Goal: Find specific fact: Find specific fact

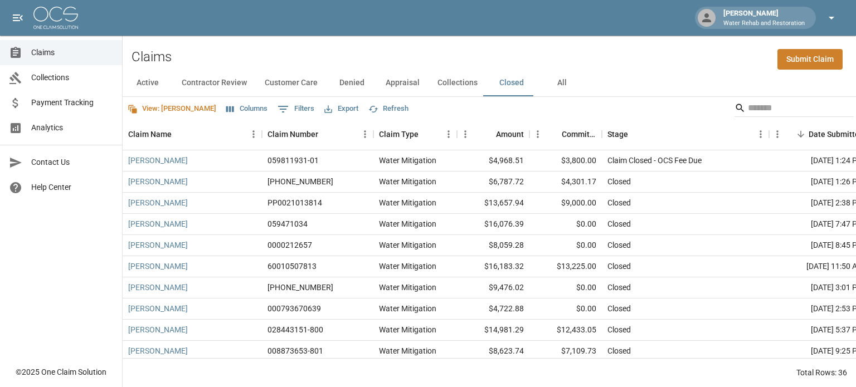
click at [829, 16] on icon "button" at bounding box center [830, 17] width 13 height 13
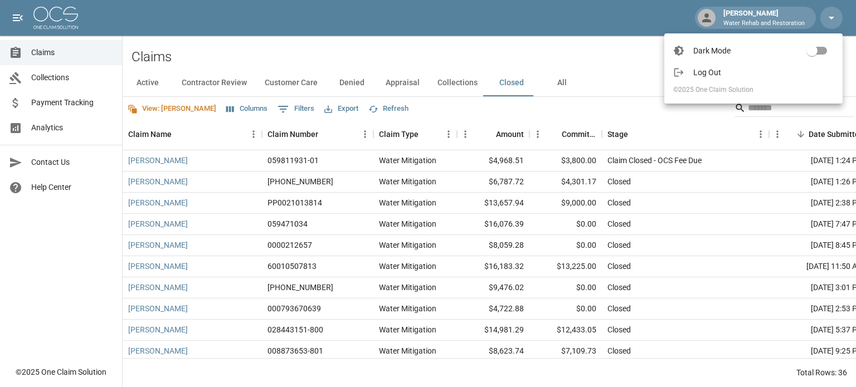
click at [704, 70] on span "Log Out" at bounding box center [763, 72] width 140 height 11
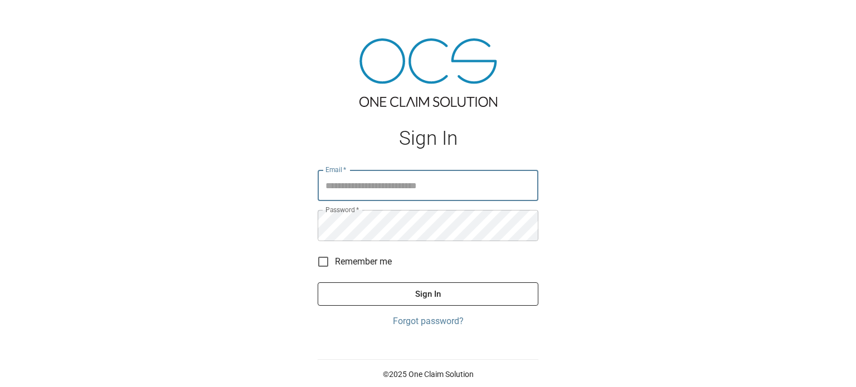
type input "**********"
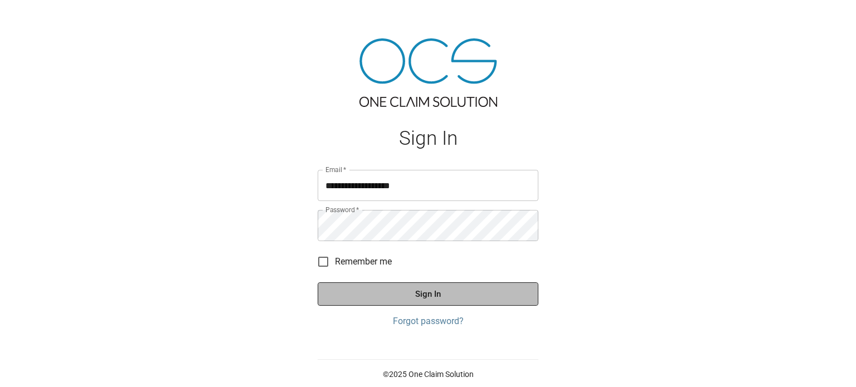
click at [440, 295] on button "Sign In" at bounding box center [428, 293] width 221 height 23
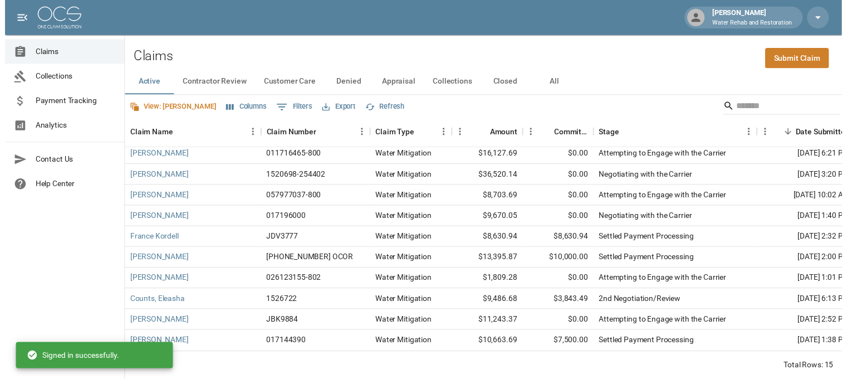
scroll to position [118, 0]
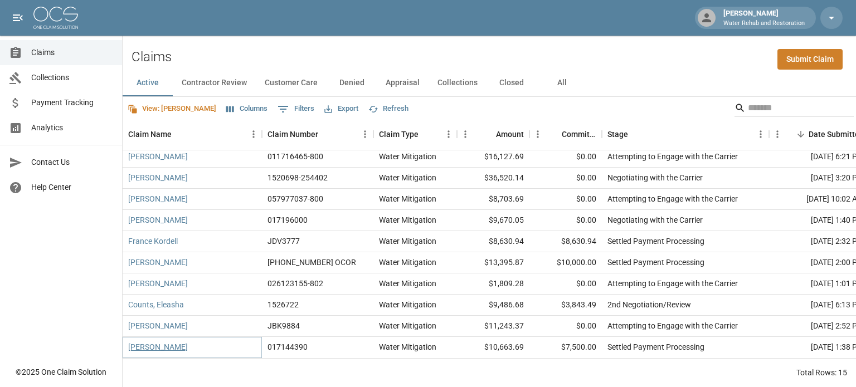
click at [178, 341] on link "[PERSON_NAME]" at bounding box center [158, 346] width 60 height 11
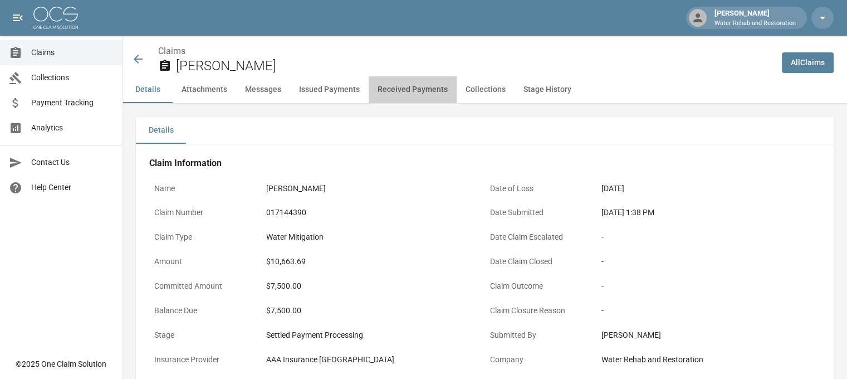
click at [426, 91] on button "Received Payments" at bounding box center [413, 89] width 88 height 27
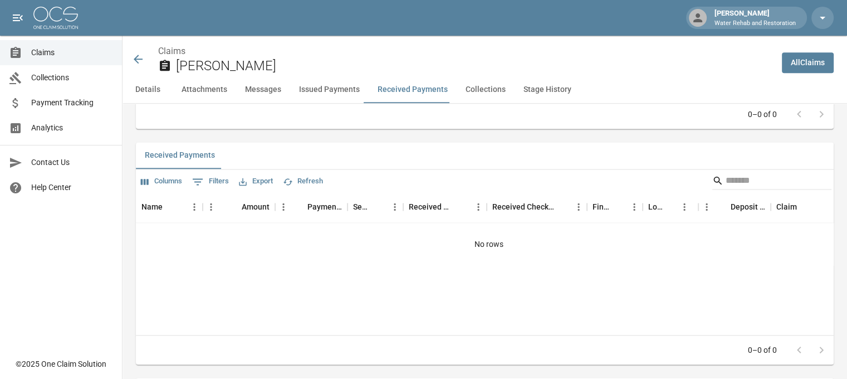
scroll to position [1463, 0]
click at [139, 60] on icon at bounding box center [137, 58] width 13 height 13
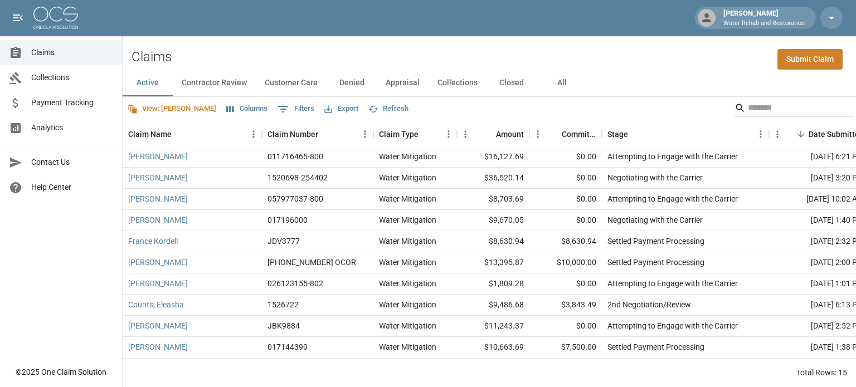
scroll to position [118, 0]
click at [223, 106] on button "Columns" at bounding box center [246, 108] width 47 height 17
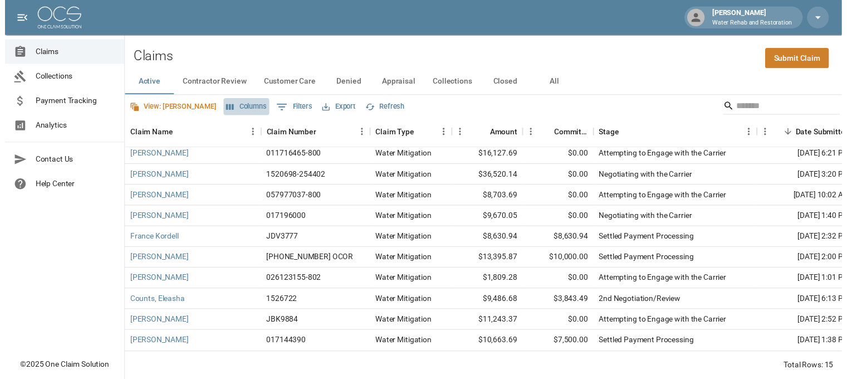
scroll to position [22, 0]
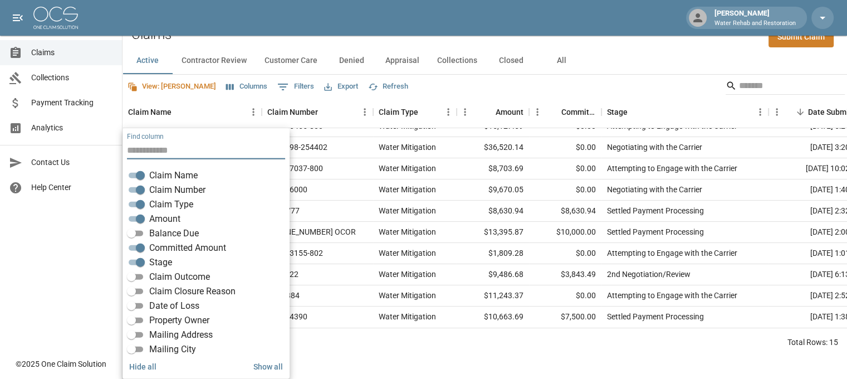
click at [158, 232] on span "Balance Due" at bounding box center [174, 233] width 50 height 13
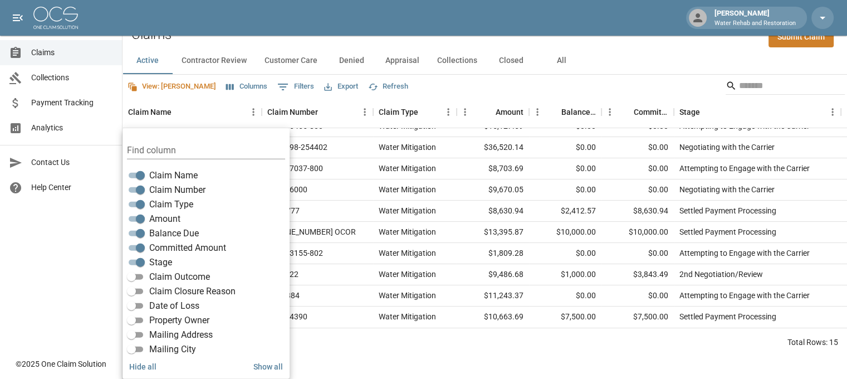
click at [635, 61] on div "Active Contractor Review Customer Care Denied Appraisal Collections Closed All" at bounding box center [485, 60] width 725 height 27
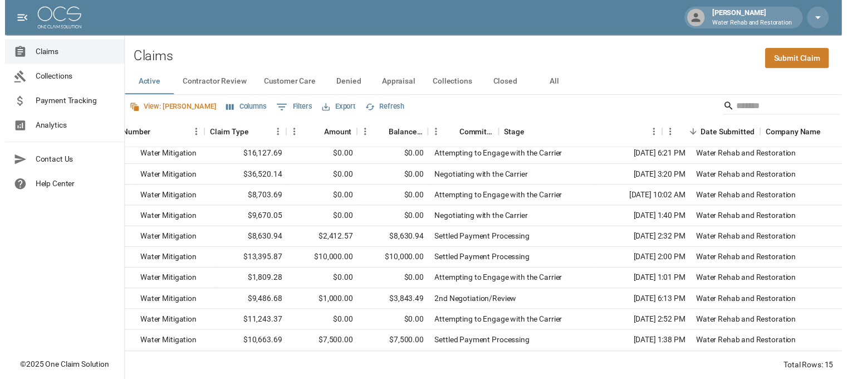
scroll to position [118, 0]
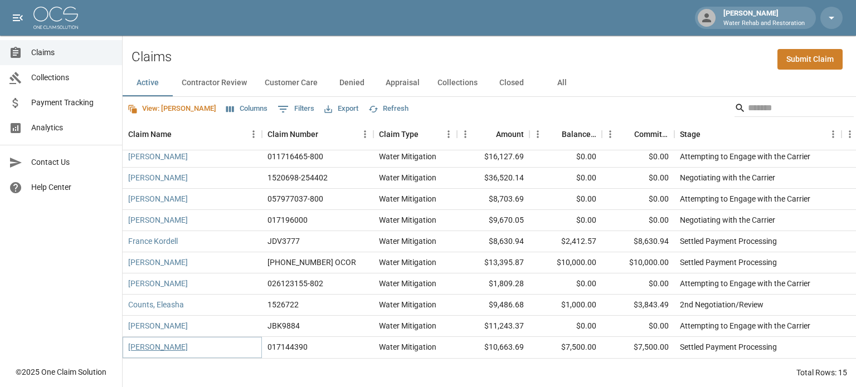
click at [152, 341] on link "Williams, Thomas" at bounding box center [158, 346] width 60 height 11
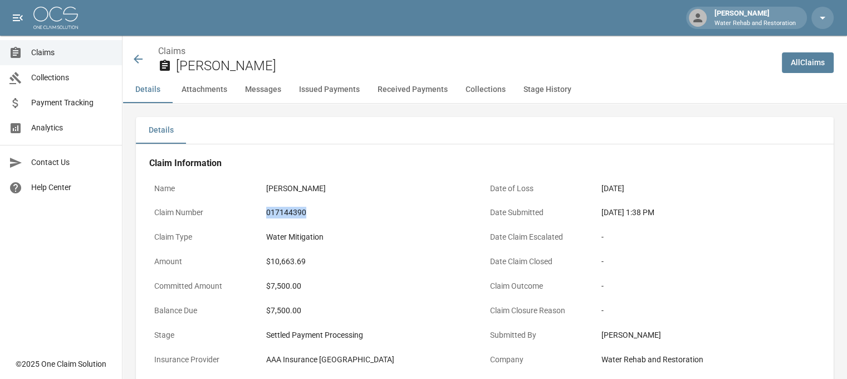
drag, startPoint x: 306, startPoint y: 213, endPoint x: 262, endPoint y: 212, distance: 44.0
click at [262, 212] on div "017144390" at bounding box center [373, 213] width 224 height 22
copy div "017144390"
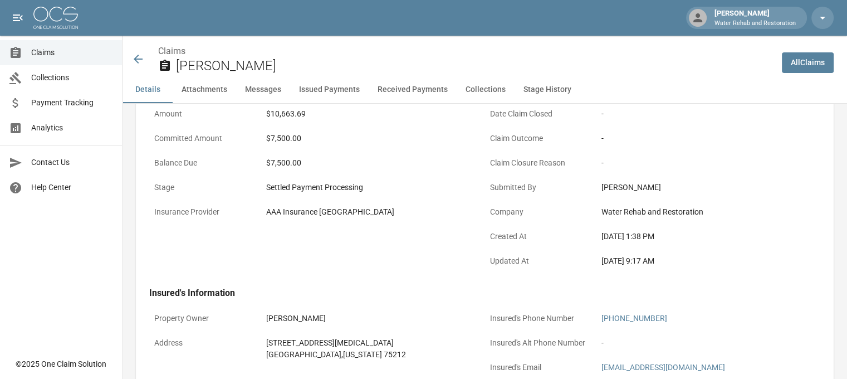
scroll to position [167, 0]
